Goal: Find specific page/section: Find specific page/section

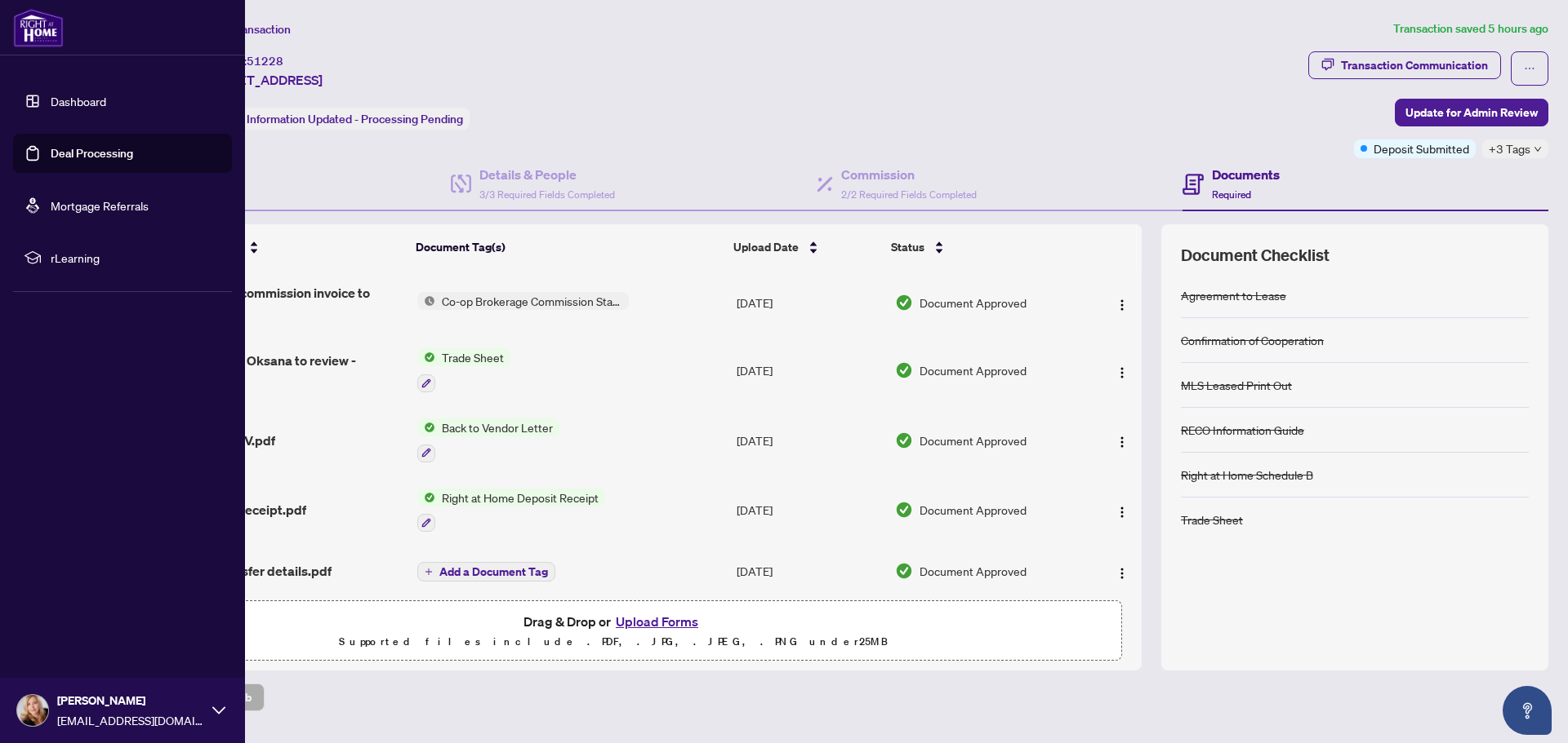
click at [52, 94] on link "Dashboard" at bounding box center [78, 101] width 56 height 15
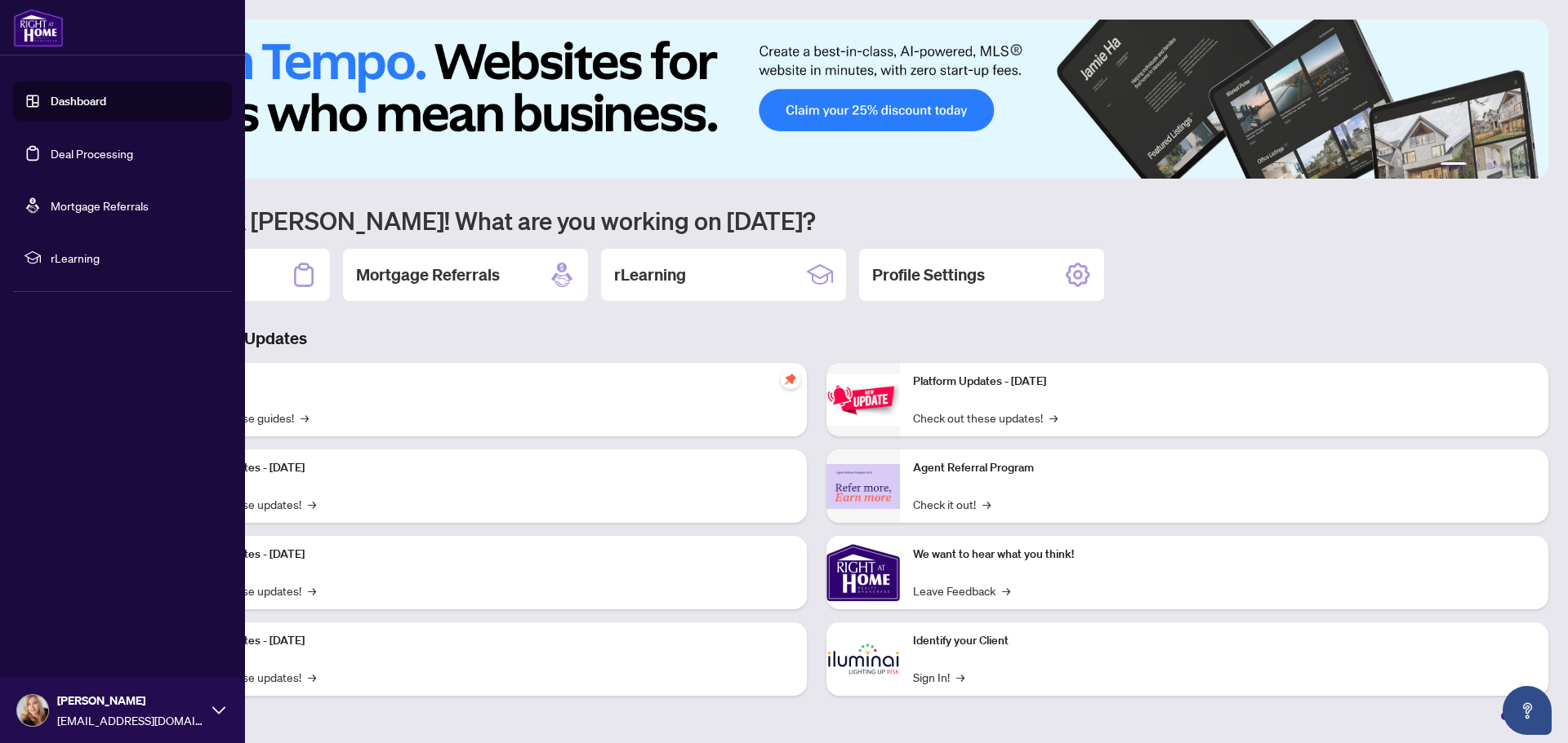
click at [107, 158] on link "Deal Processing" at bounding box center [92, 153] width 82 height 15
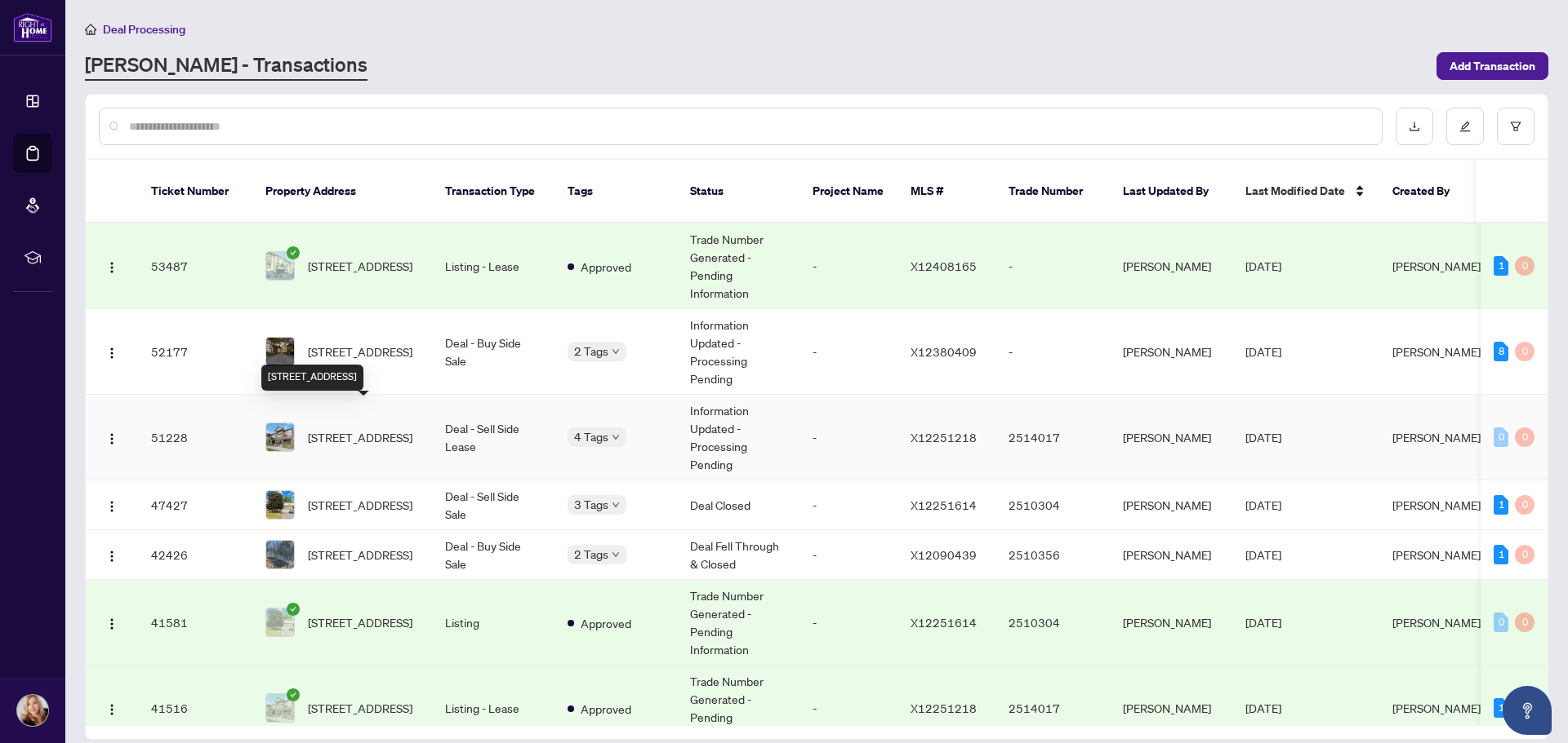
click at [378, 428] on span "[STREET_ADDRESS]" at bounding box center [360, 437] width 105 height 18
